Goal: Task Accomplishment & Management: Manage account settings

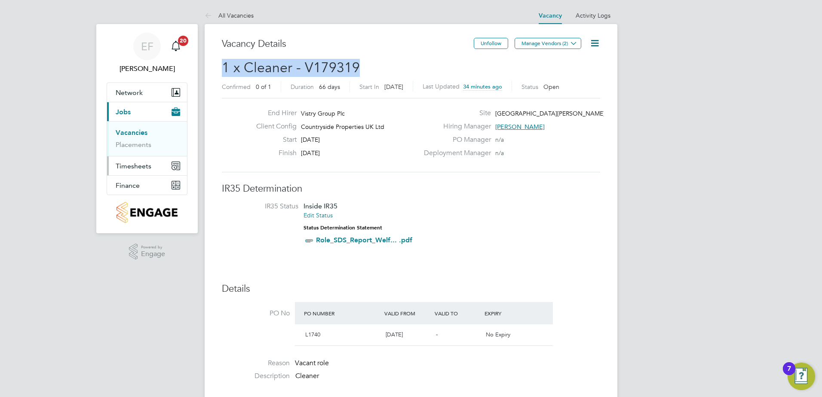
click at [137, 163] on span "Timesheets" at bounding box center [134, 166] width 36 height 8
click at [138, 163] on span "Timesheets" at bounding box center [134, 166] width 36 height 8
click at [137, 150] on link "Timesheets" at bounding box center [134, 152] width 36 height 8
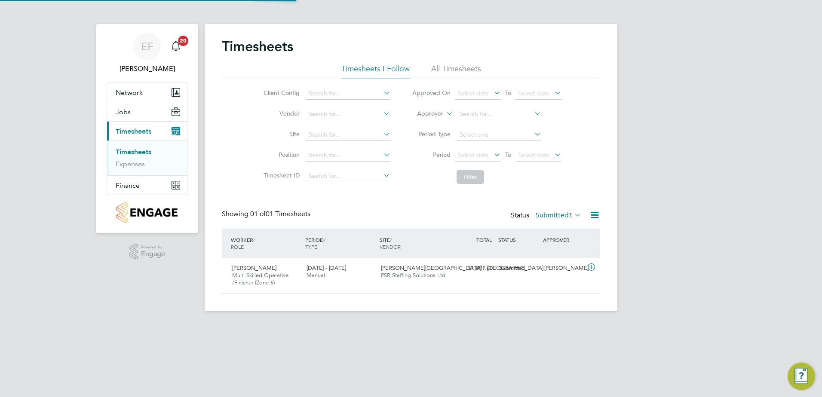
scroll to position [22, 75]
click at [471, 112] on input at bounding box center [498, 114] width 85 height 12
click at [486, 203] on li "[PERSON_NAME]" at bounding box center [510, 208] width 109 height 12
type input "[PERSON_NAME]"
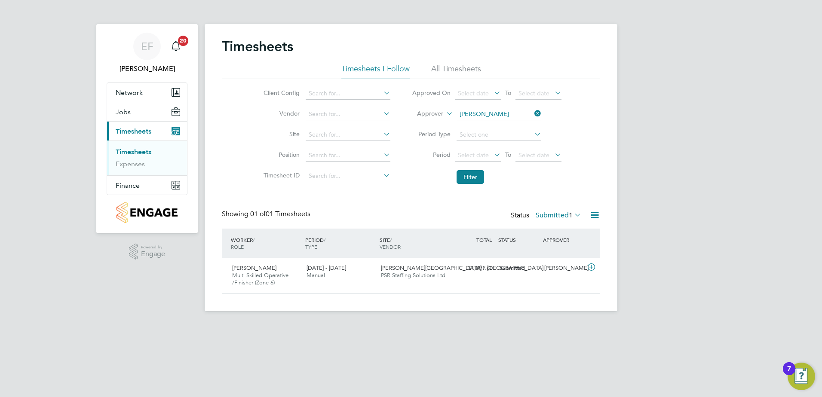
click at [469, 64] on li "All Timesheets" at bounding box center [456, 71] width 50 height 15
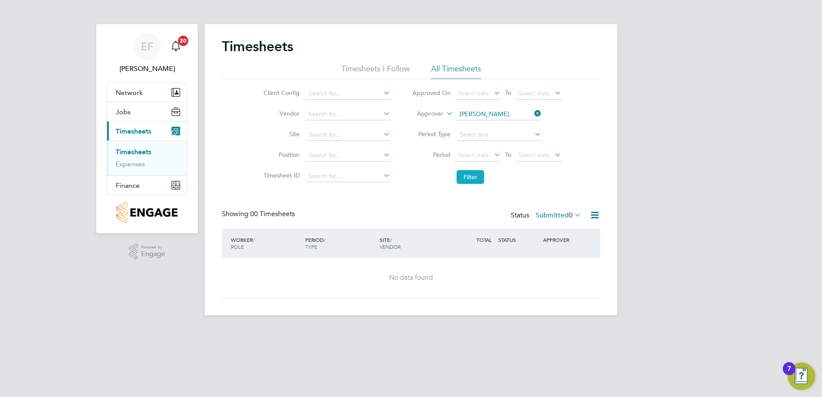
click at [469, 176] on button "Filter" at bounding box center [470, 177] width 28 height 14
click at [456, 170] on button "Filter" at bounding box center [470, 177] width 28 height 14
click at [285, 329] on html "EF [PERSON_NAME] Notifications 20 Applications: Network Team Members Sites Work…" at bounding box center [411, 164] width 822 height 329
